Goal: Task Accomplishment & Management: Manage account settings

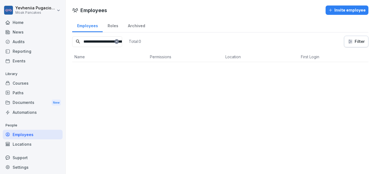
click at [18, 135] on div "Employees" at bounding box center [33, 135] width 60 height 10
click at [118, 42] on icon at bounding box center [116, 41] width 3 height 3
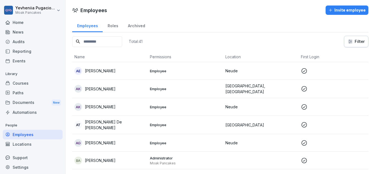
click at [330, 9] on icon "button" at bounding box center [330, 10] width 4 height 4
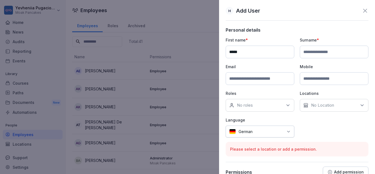
type input "*****"
click at [327, 51] on input at bounding box center [334, 52] width 69 height 13
type input "*****"
click at [308, 104] on div "No Location" at bounding box center [334, 105] width 69 height 13
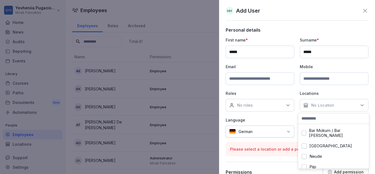
click at [315, 143] on div "[GEOGRAPHIC_DATA]" at bounding box center [334, 146] width 68 height 10
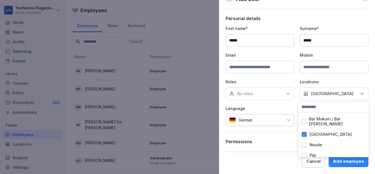
scroll to position [9, 0]
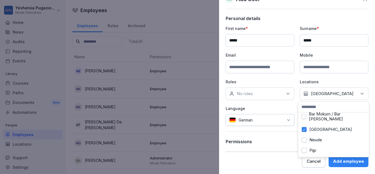
click at [303, 148] on button "Pijp" at bounding box center [304, 150] width 5 height 5
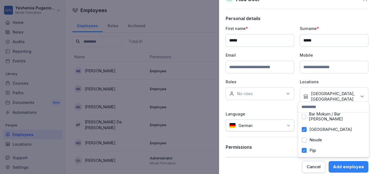
click at [303, 127] on button "[GEOGRAPHIC_DATA]" at bounding box center [304, 129] width 5 height 5
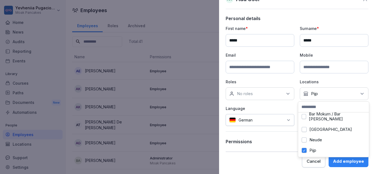
scroll to position [0, 0]
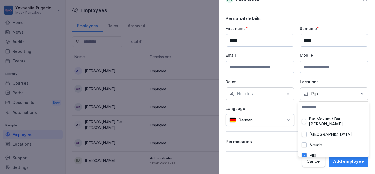
click at [237, 119] on div "German" at bounding box center [260, 120] width 69 height 12
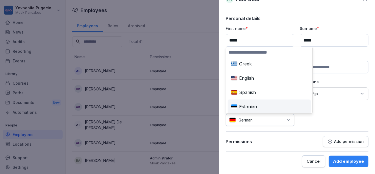
scroll to position [61, 0]
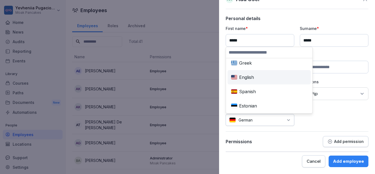
click at [243, 78] on div "English" at bounding box center [269, 77] width 81 height 12
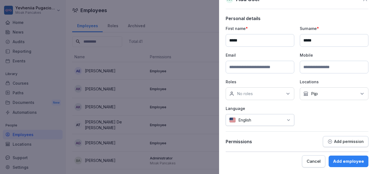
scroll to position [1, 0]
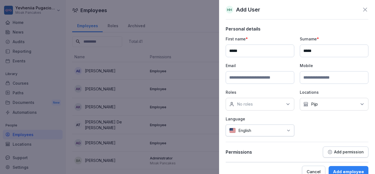
click at [280, 104] on div "No roles" at bounding box center [260, 104] width 69 height 13
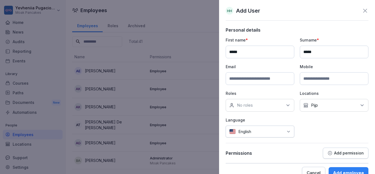
click at [316, 133] on div "First name * ***** Surname * ***** Email Mobile Roles No roles Locations No Loc…" at bounding box center [297, 87] width 143 height 100
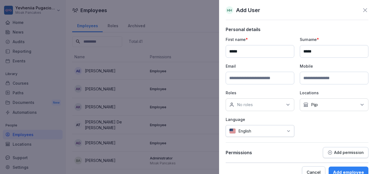
scroll to position [12, 0]
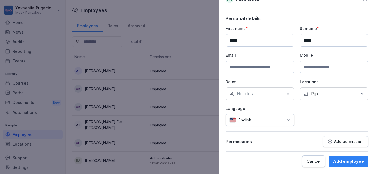
click at [265, 68] on input at bounding box center [260, 67] width 69 height 13
type input "**********"
click at [334, 137] on button "Add permission" at bounding box center [346, 141] width 46 height 11
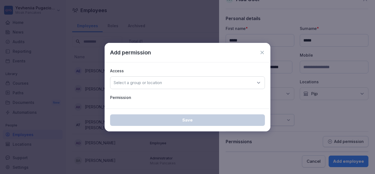
click at [236, 83] on div "Select a group or location" at bounding box center [187, 82] width 155 height 13
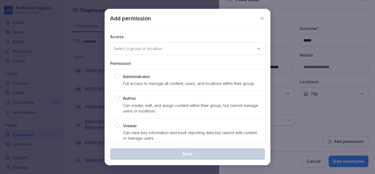
click at [183, 44] on div "Select a group or location" at bounding box center [187, 48] width 155 height 13
click at [259, 17] on icon at bounding box center [261, 18] width 5 height 5
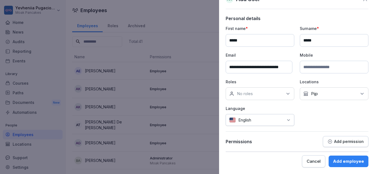
click at [344, 159] on div "Add employee" at bounding box center [348, 161] width 31 height 6
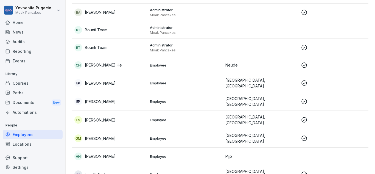
scroll to position [151, 0]
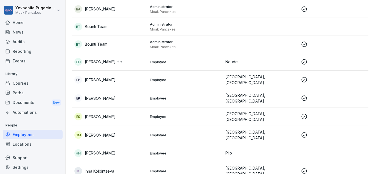
click at [111, 150] on div "HH [PERSON_NAME]" at bounding box center [109, 153] width 71 height 8
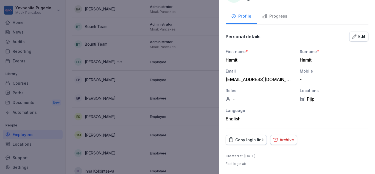
scroll to position [0, 0]
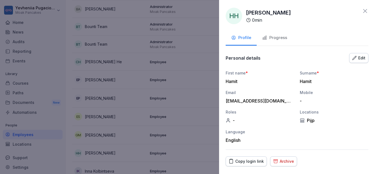
click at [357, 57] on div "Edit" at bounding box center [358, 58] width 13 height 6
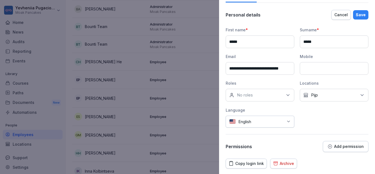
scroll to position [67, 0]
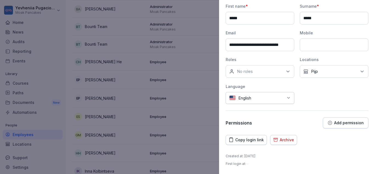
click at [118, 67] on div at bounding box center [187, 87] width 375 height 174
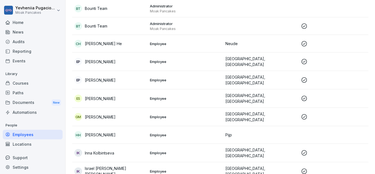
scroll to position [170, 0]
click at [98, 132] on p "[PERSON_NAME]" at bounding box center [100, 135] width 31 height 6
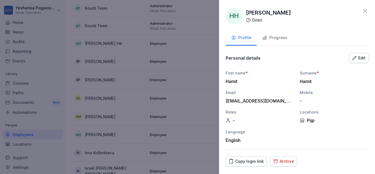
click at [283, 37] on div "Progress" at bounding box center [274, 38] width 25 height 6
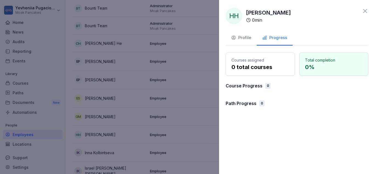
click at [245, 40] on div "Profile" at bounding box center [241, 38] width 20 height 6
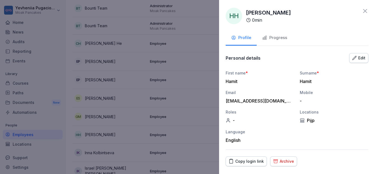
click at [236, 118] on div "-" at bounding box center [260, 120] width 69 height 5
click at [233, 119] on div "-" at bounding box center [260, 120] width 69 height 5
click at [230, 119] on icon at bounding box center [228, 120] width 5 height 5
click at [355, 56] on div "Edit" at bounding box center [358, 58] width 13 height 6
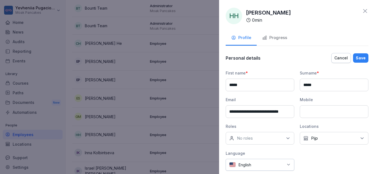
click at [258, 138] on div "No roles" at bounding box center [260, 138] width 69 height 13
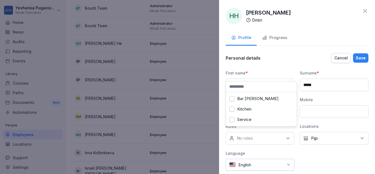
click at [247, 119] on label "Service" at bounding box center [244, 119] width 14 height 5
click at [239, 110] on label "Kitchen" at bounding box center [244, 109] width 14 height 5
click at [234, 118] on button "Service" at bounding box center [232, 119] width 5 height 5
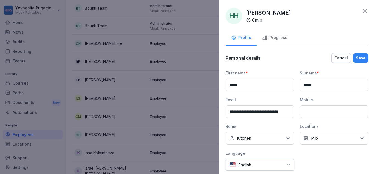
click at [314, 162] on div "**********" at bounding box center [297, 120] width 143 height 101
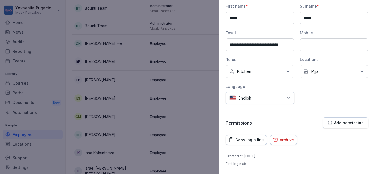
scroll to position [0, 0]
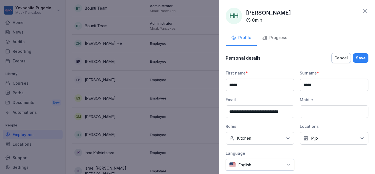
click at [288, 40] on button "Progress" at bounding box center [275, 38] width 36 height 15
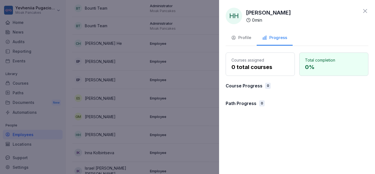
click at [248, 40] on div "Profile" at bounding box center [241, 38] width 20 height 6
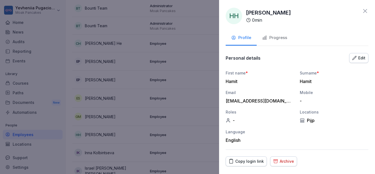
scroll to position [21, 0]
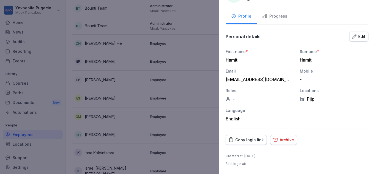
click at [354, 37] on div "Edit" at bounding box center [358, 37] width 13 height 6
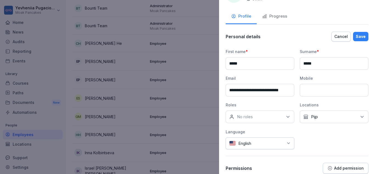
click at [265, 117] on div "No roles" at bounding box center [260, 116] width 69 height 13
click at [247, 150] on label "Kitchen" at bounding box center [244, 152] width 14 height 5
click at [326, 132] on div "**********" at bounding box center [297, 99] width 143 height 101
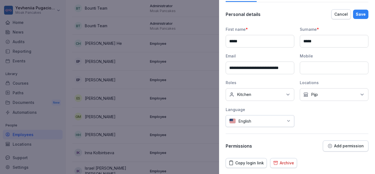
scroll to position [44, 0]
click at [339, 144] on p "Add permission" at bounding box center [349, 145] width 30 height 4
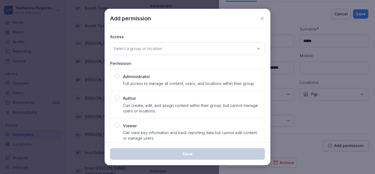
click at [118, 74] on div "Administrator Full access to manage all content, users, and locations within th…" at bounding box center [188, 80] width 146 height 13
click at [195, 48] on div "Select a group or location" at bounding box center [187, 48] width 155 height 13
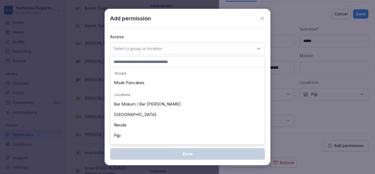
click at [117, 80] on div "Moak Pancakes" at bounding box center [188, 82] width 152 height 10
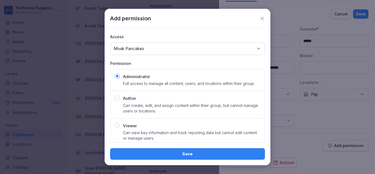
click at [179, 152] on div "Save" at bounding box center [188, 154] width 146 height 6
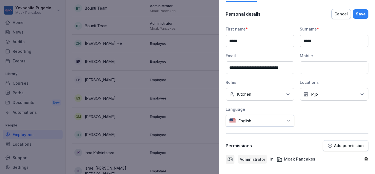
click at [358, 12] on div "Save" at bounding box center [361, 14] width 10 height 6
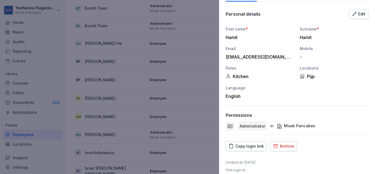
scroll to position [0, 0]
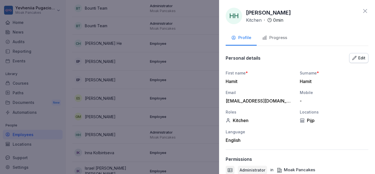
click at [363, 8] on icon at bounding box center [365, 11] width 7 height 7
